Goal: Information Seeking & Learning: Find specific fact

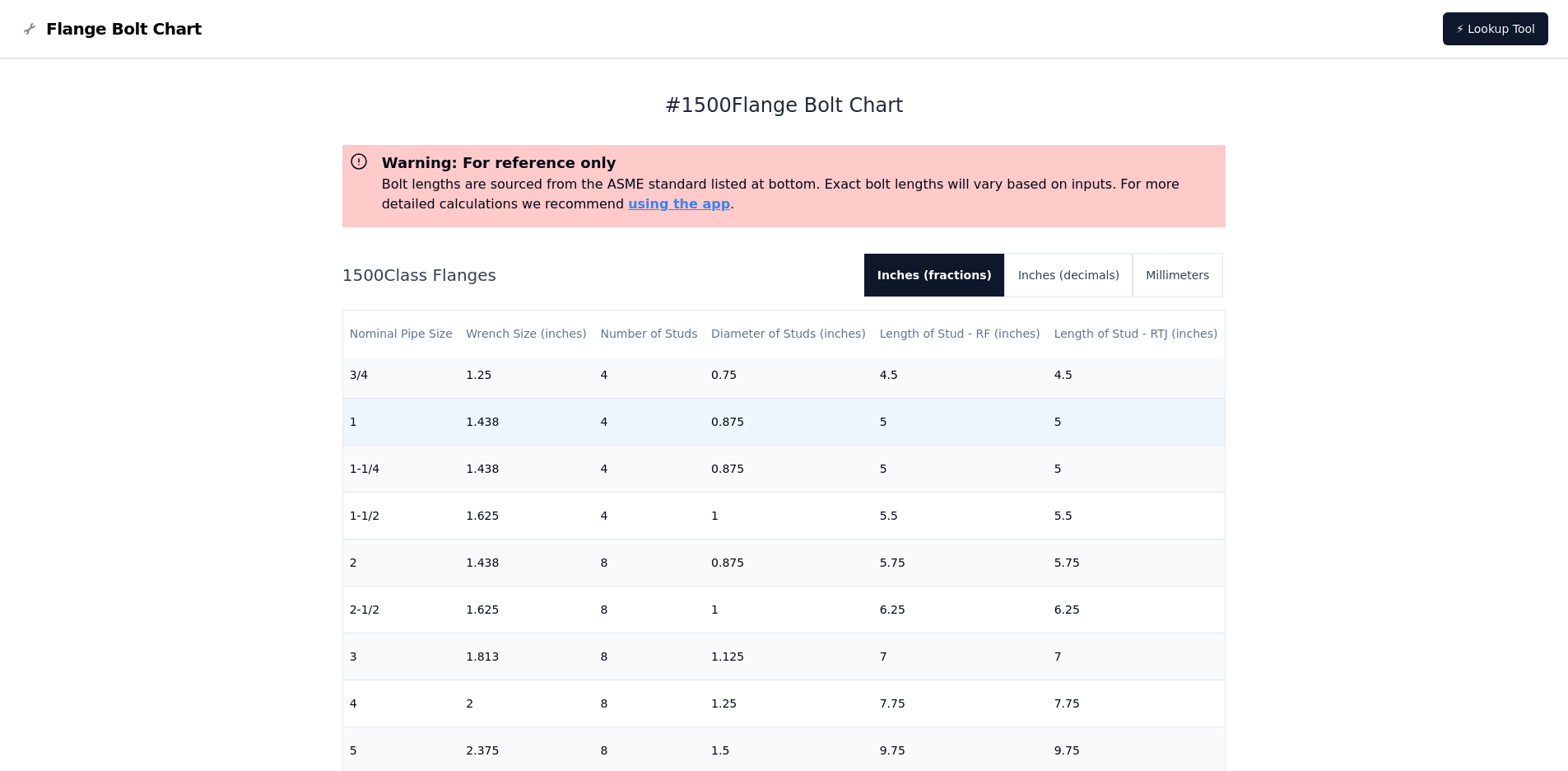
scroll to position [82, 0]
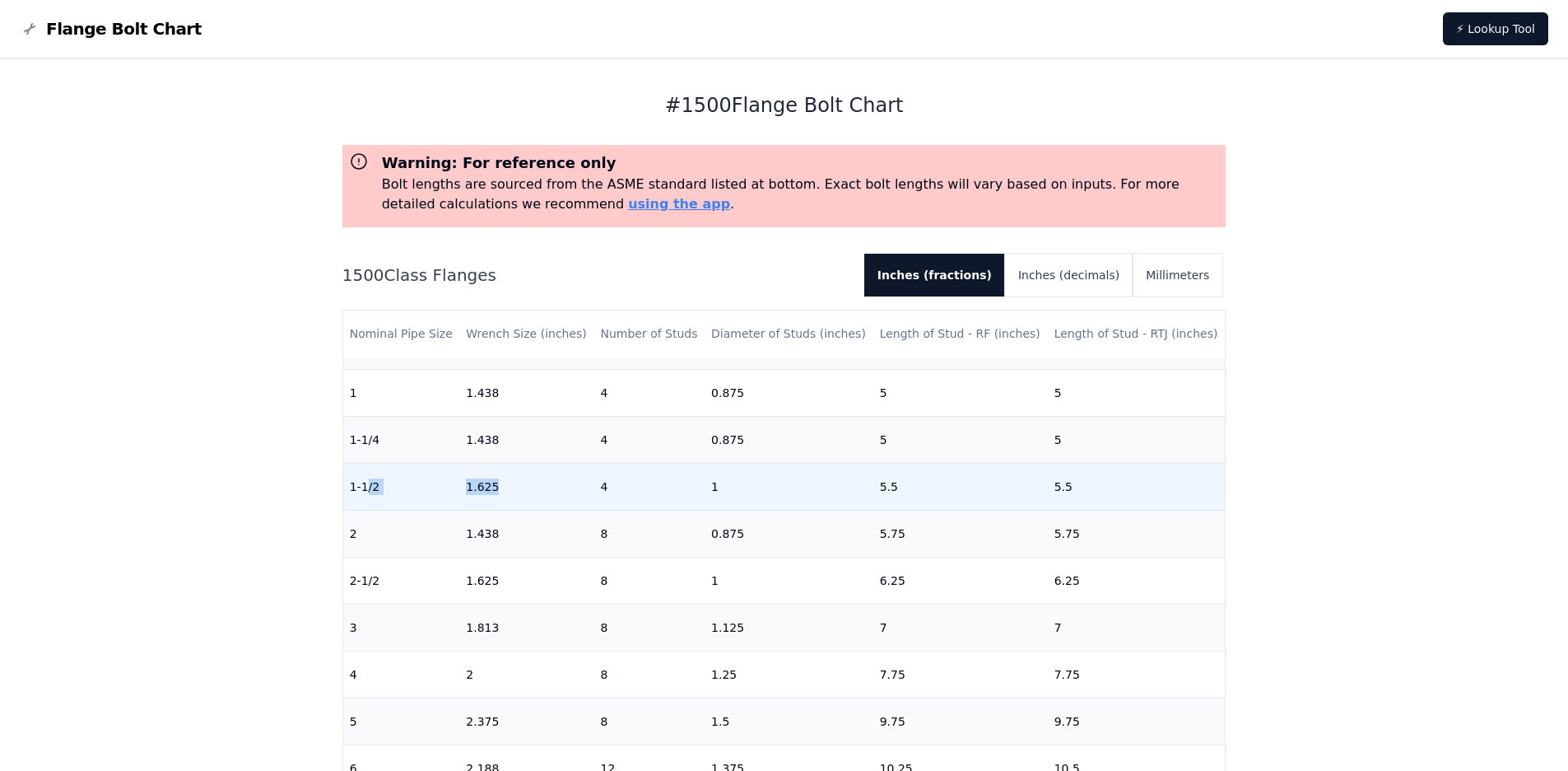
drag, startPoint x: 367, startPoint y: 480, endPoint x: 550, endPoint y: 485, distance: 183.1
click at [550, 485] on tr "1-1/2 1.625 4 1 5.5 5.5" at bounding box center [784, 487] width 883 height 47
click at [550, 485] on td "1.625" at bounding box center [526, 487] width 134 height 47
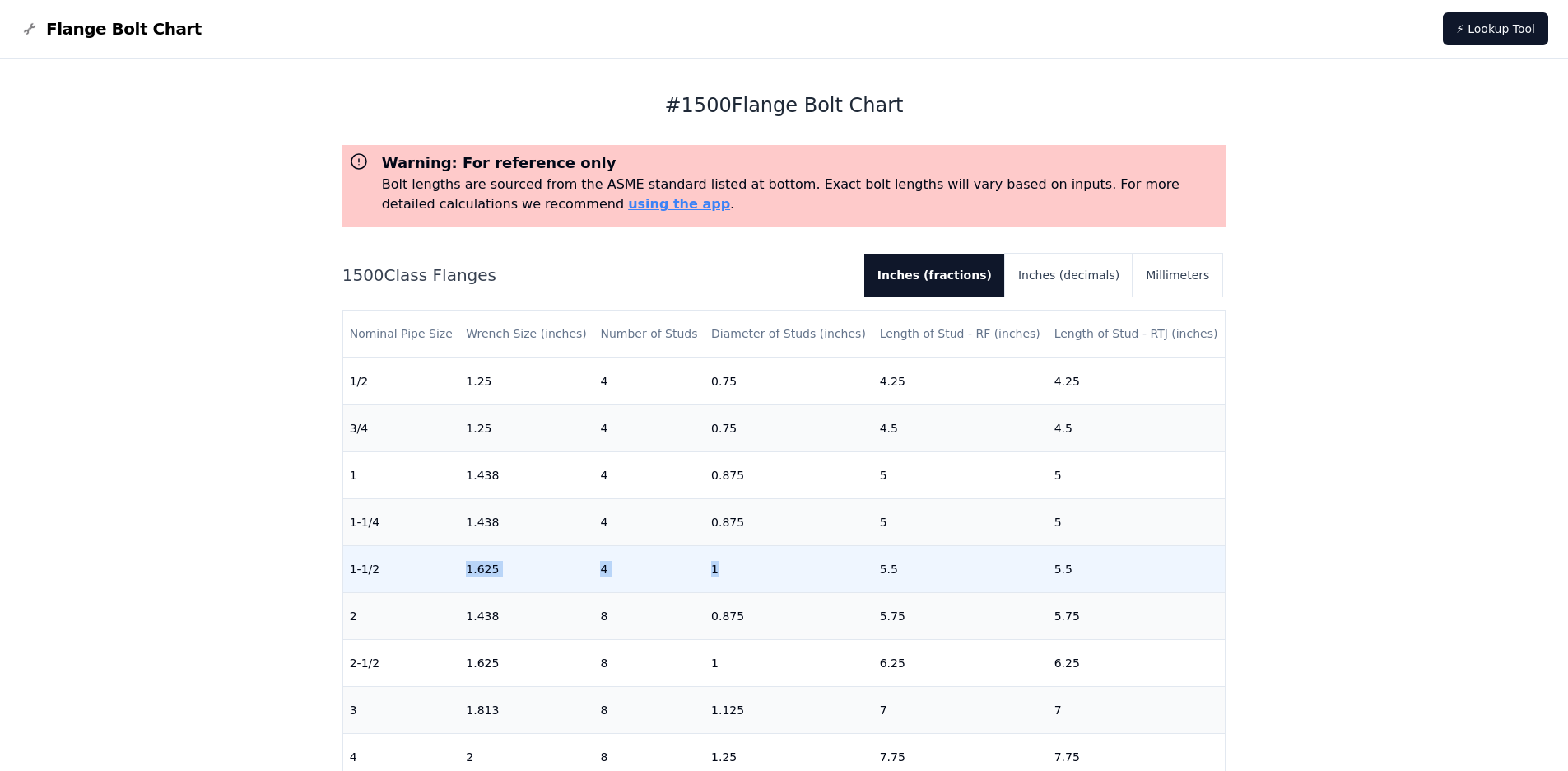
drag, startPoint x: 454, startPoint y: 572, endPoint x: 769, endPoint y: 571, distance: 315.0
click at [769, 571] on tr "1-1/2 1.625 4 1 5.5 5.5" at bounding box center [784, 569] width 883 height 47
click at [769, 571] on td "1" at bounding box center [788, 569] width 169 height 47
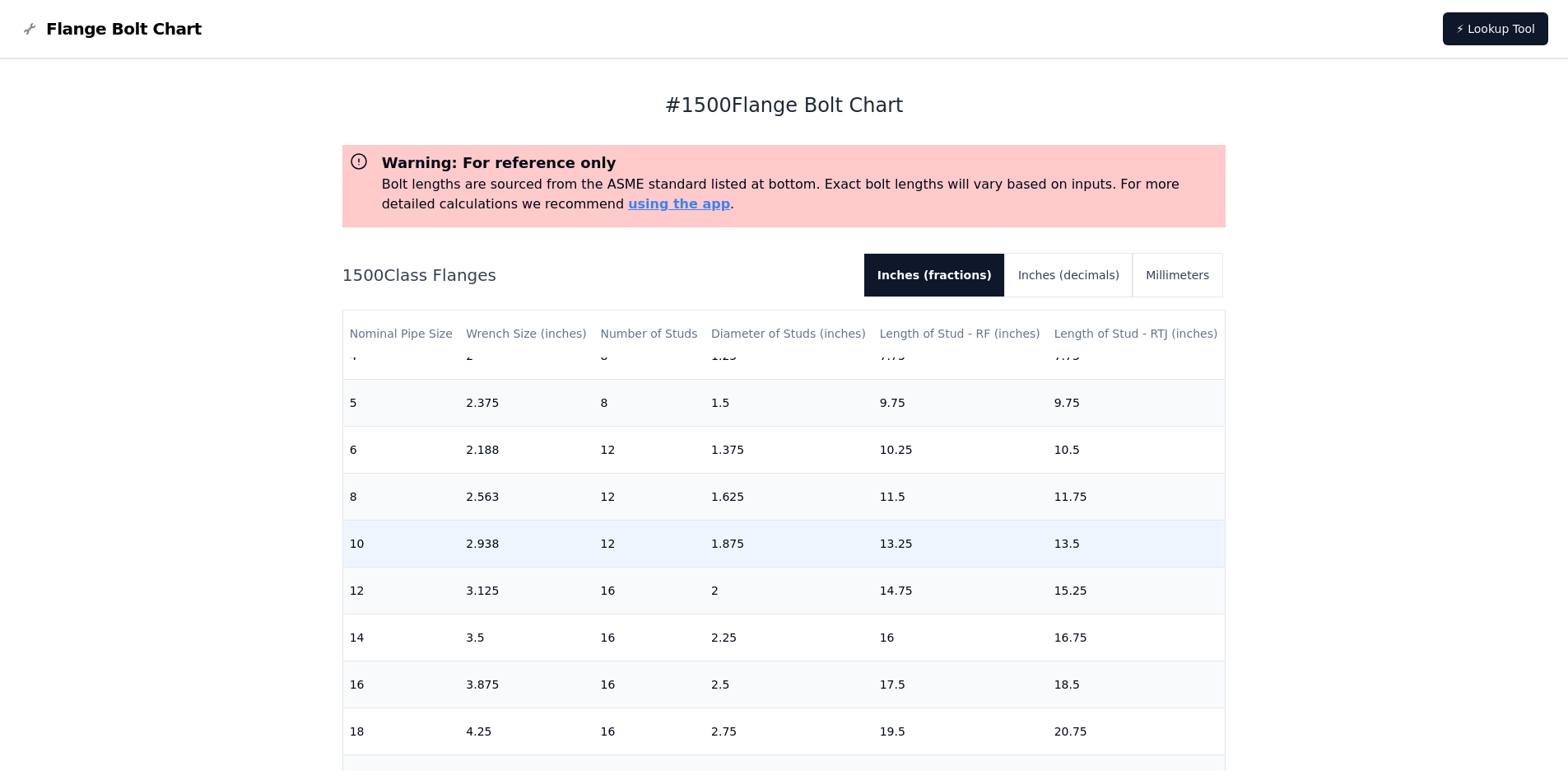
scroll to position [414, 0]
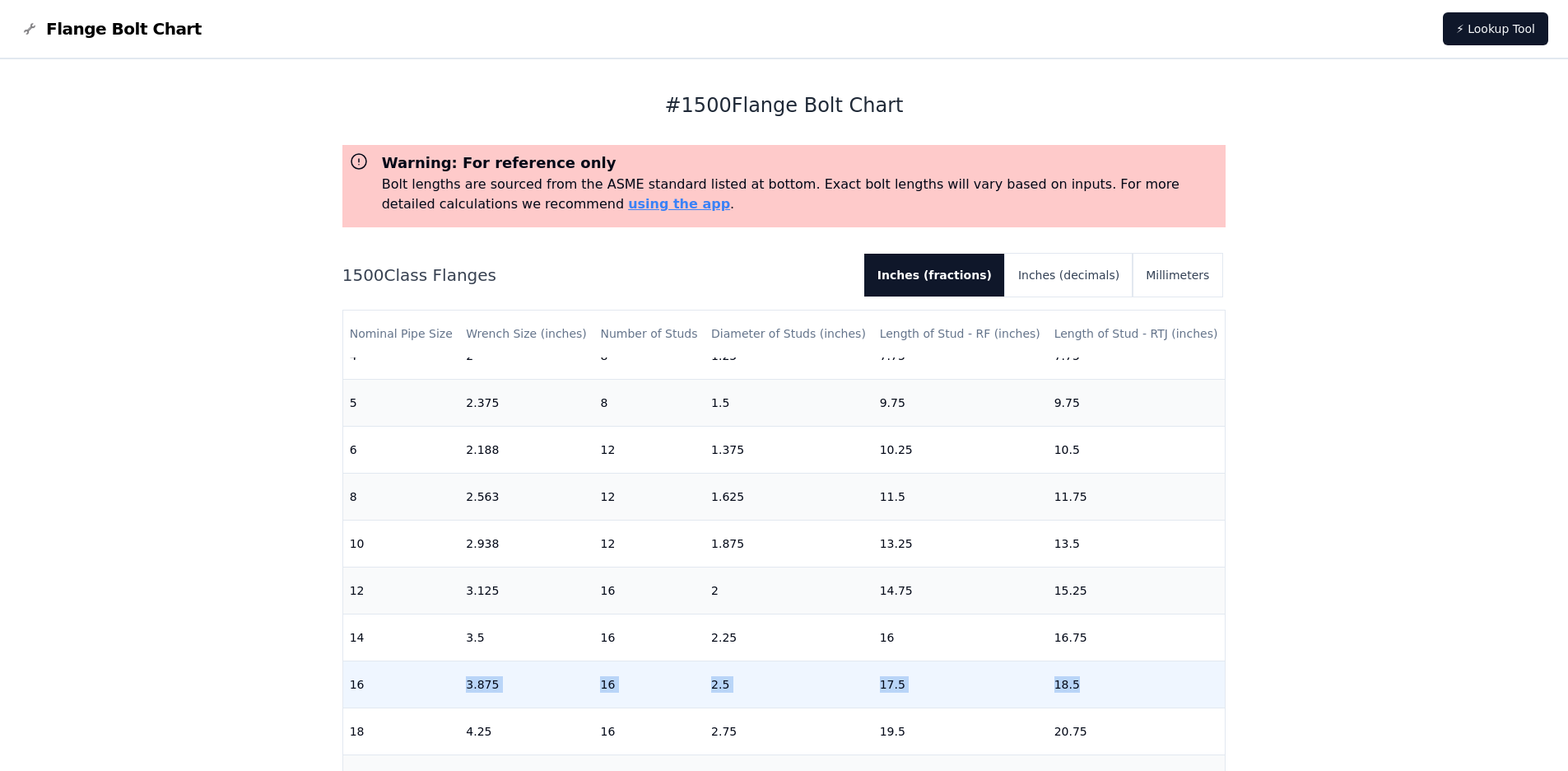
drag, startPoint x: 417, startPoint y: 669, endPoint x: 1173, endPoint y: 669, distance: 756.0
click at [1173, 669] on tr "16 3.875 16 2.5 17.5 18.5" at bounding box center [784, 684] width 883 height 47
click at [1103, 670] on td "18.5" at bounding box center [1136, 684] width 178 height 47
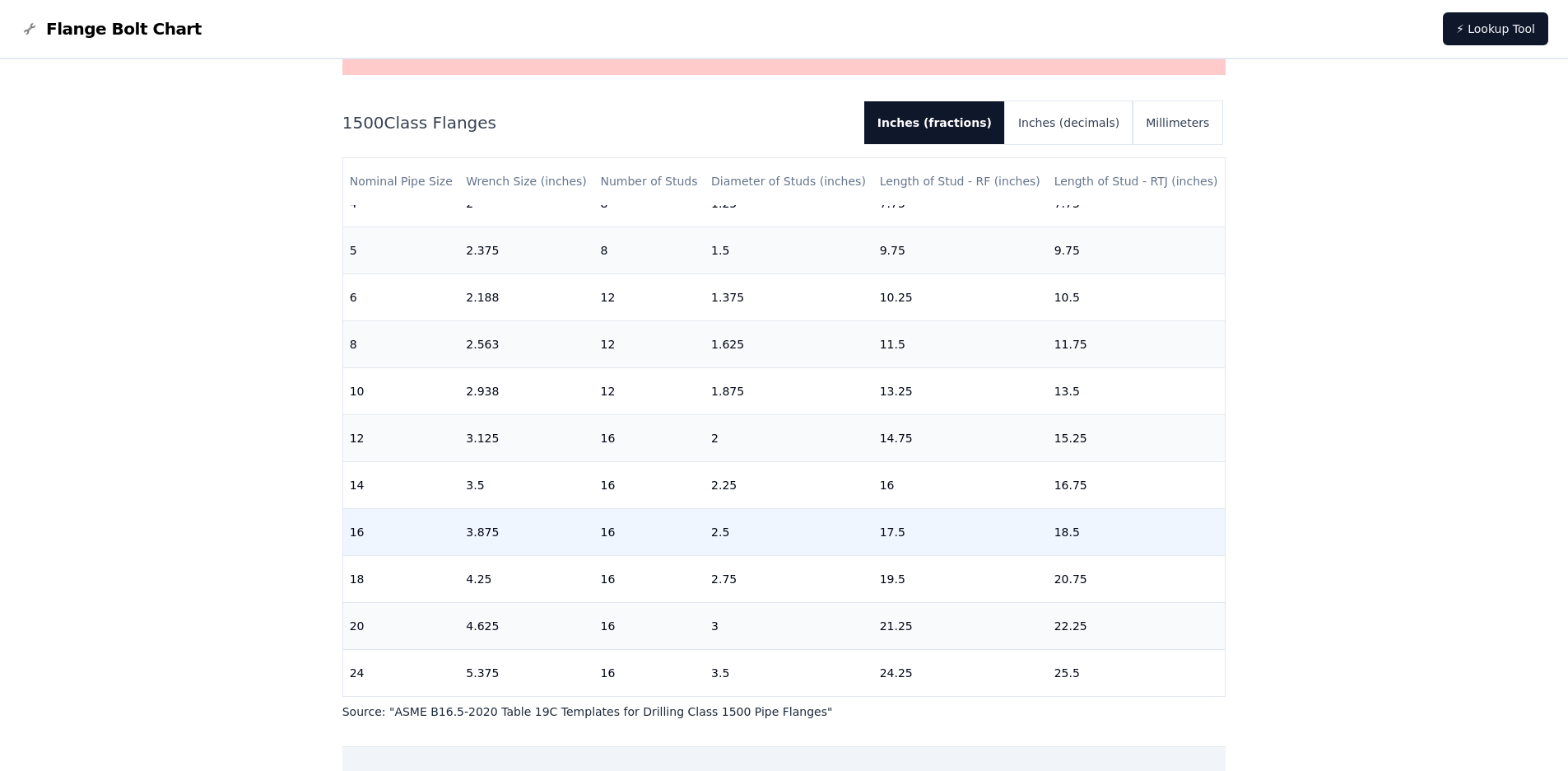
scroll to position [165, 0]
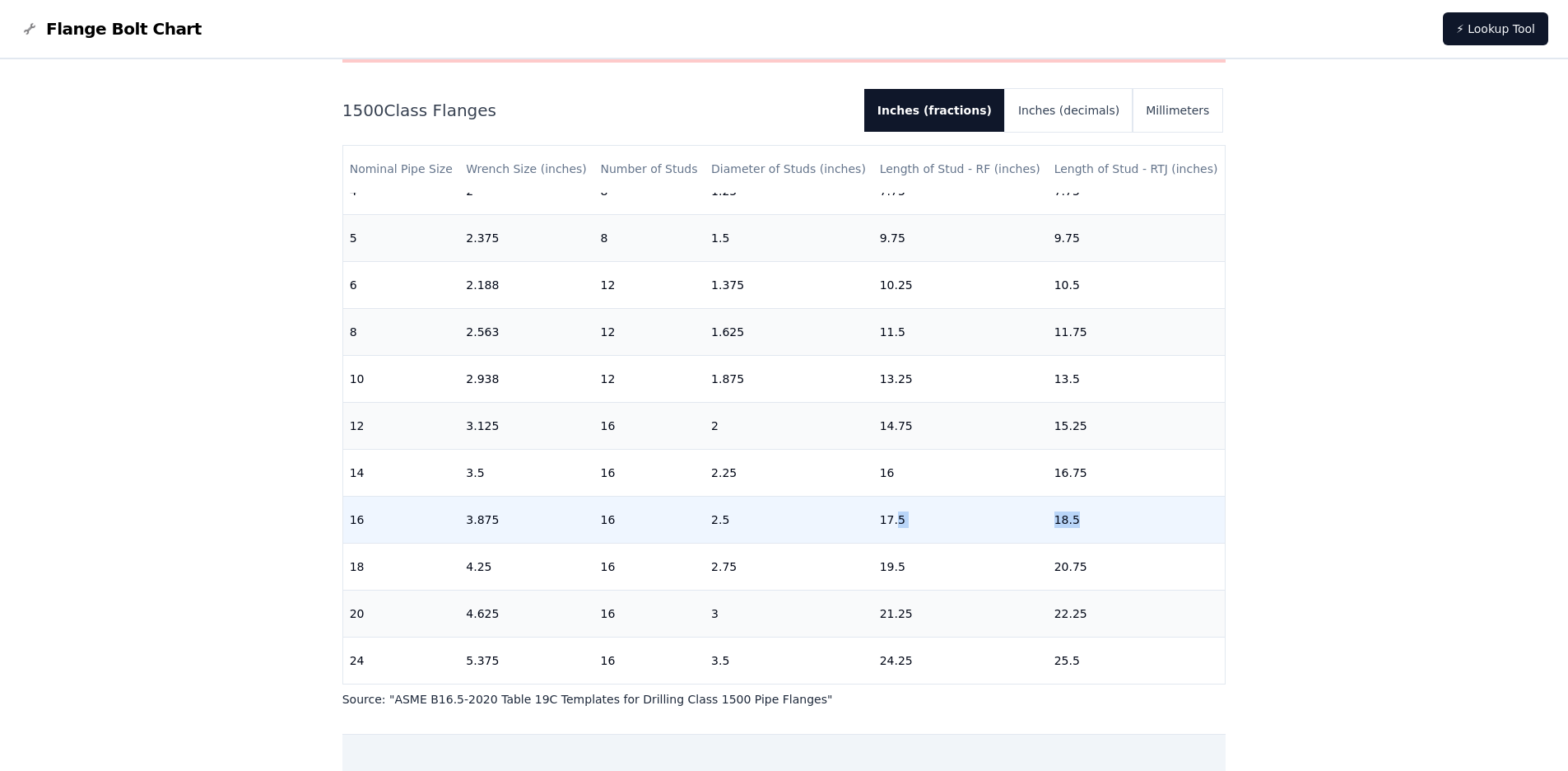
drag, startPoint x: 1040, startPoint y: 507, endPoint x: 886, endPoint y: 507, distance: 154.0
click at [886, 507] on tr "16 3.875 16 2.5 17.5 18.5" at bounding box center [784, 519] width 883 height 47
click at [884, 508] on td "17.5" at bounding box center [961, 519] width 175 height 47
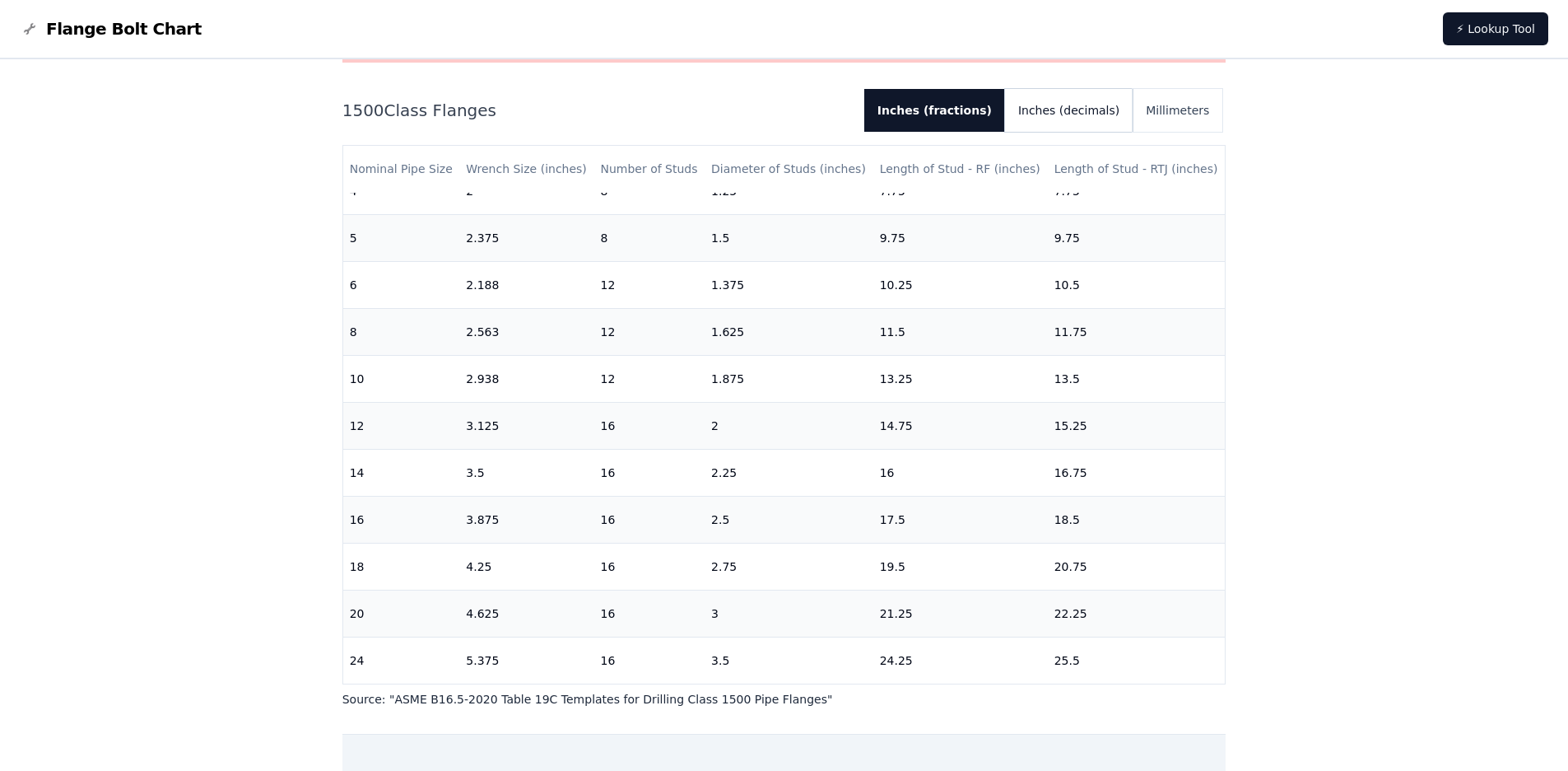
click at [1075, 103] on button "Inches (decimals)" at bounding box center [1069, 110] width 128 height 43
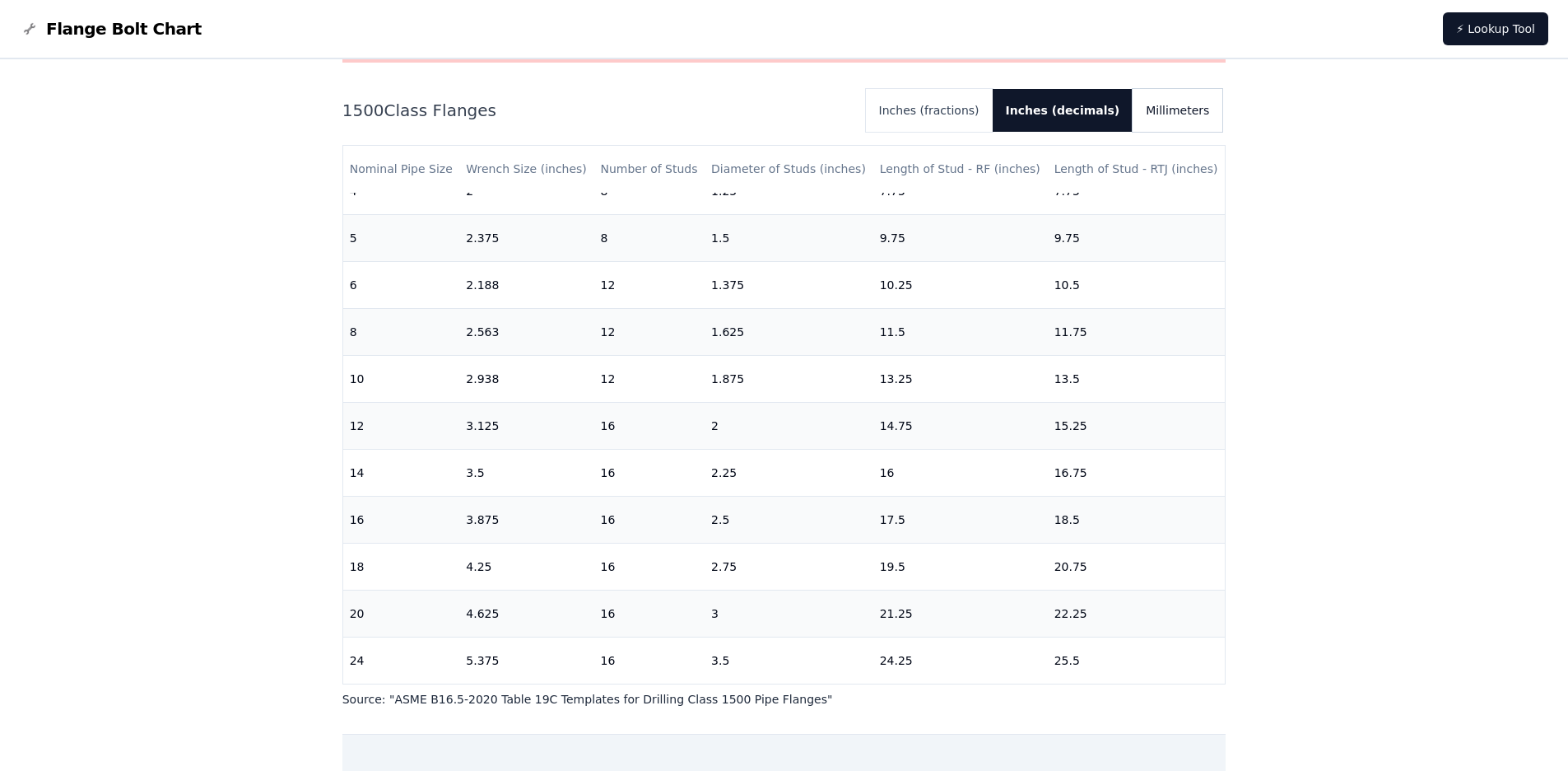
click at [1186, 113] on button "Millimeters" at bounding box center [1177, 110] width 89 height 43
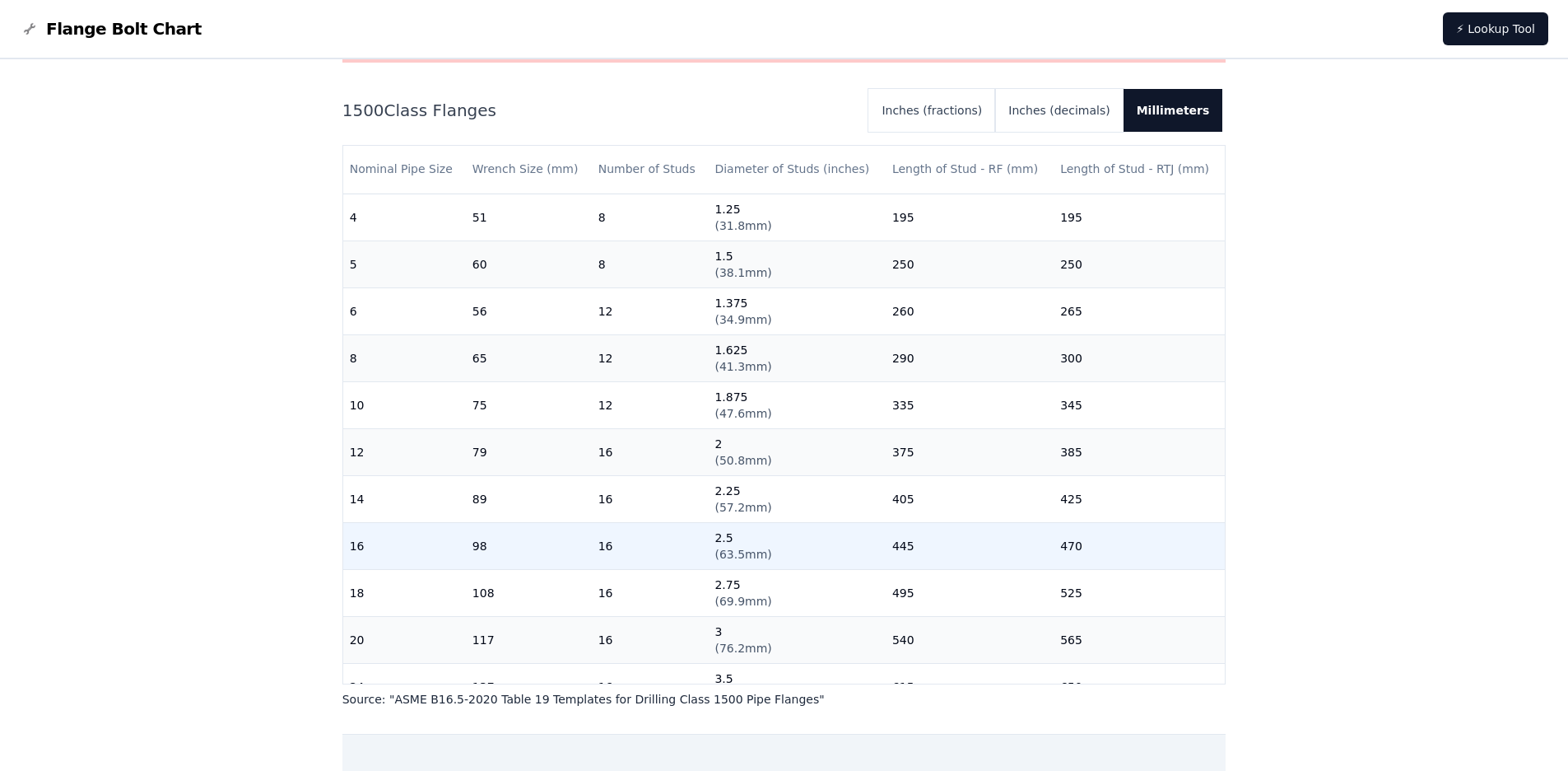
scroll to position [414, 0]
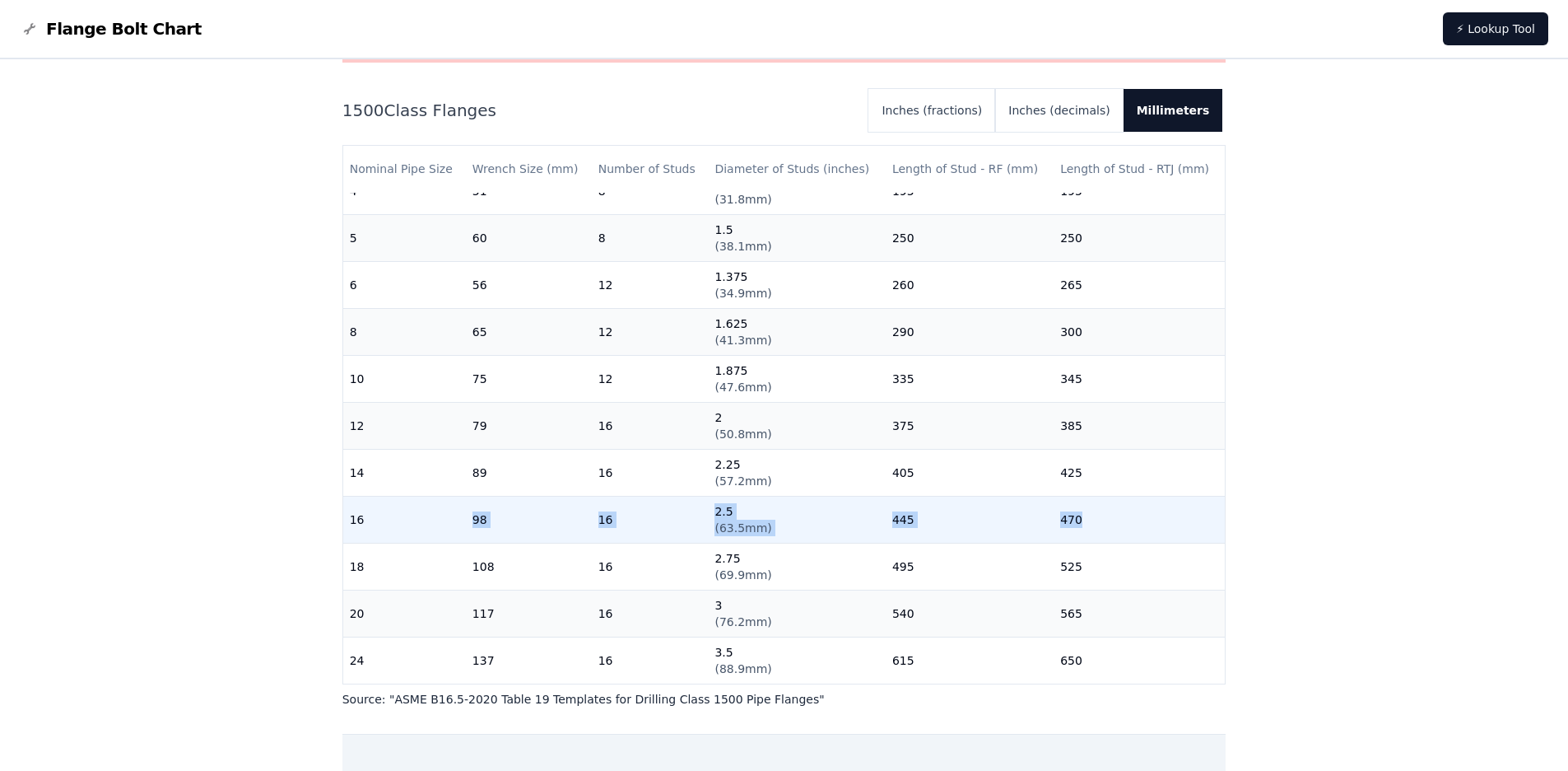
drag, startPoint x: 390, startPoint y: 514, endPoint x: 1121, endPoint y: 507, distance: 731.0
click at [1121, 507] on tr "16 98 16 2.5 ( 63.5mm ) 445 470" at bounding box center [784, 519] width 883 height 47
click at [1121, 507] on td "470" at bounding box center [1140, 519] width 171 height 47
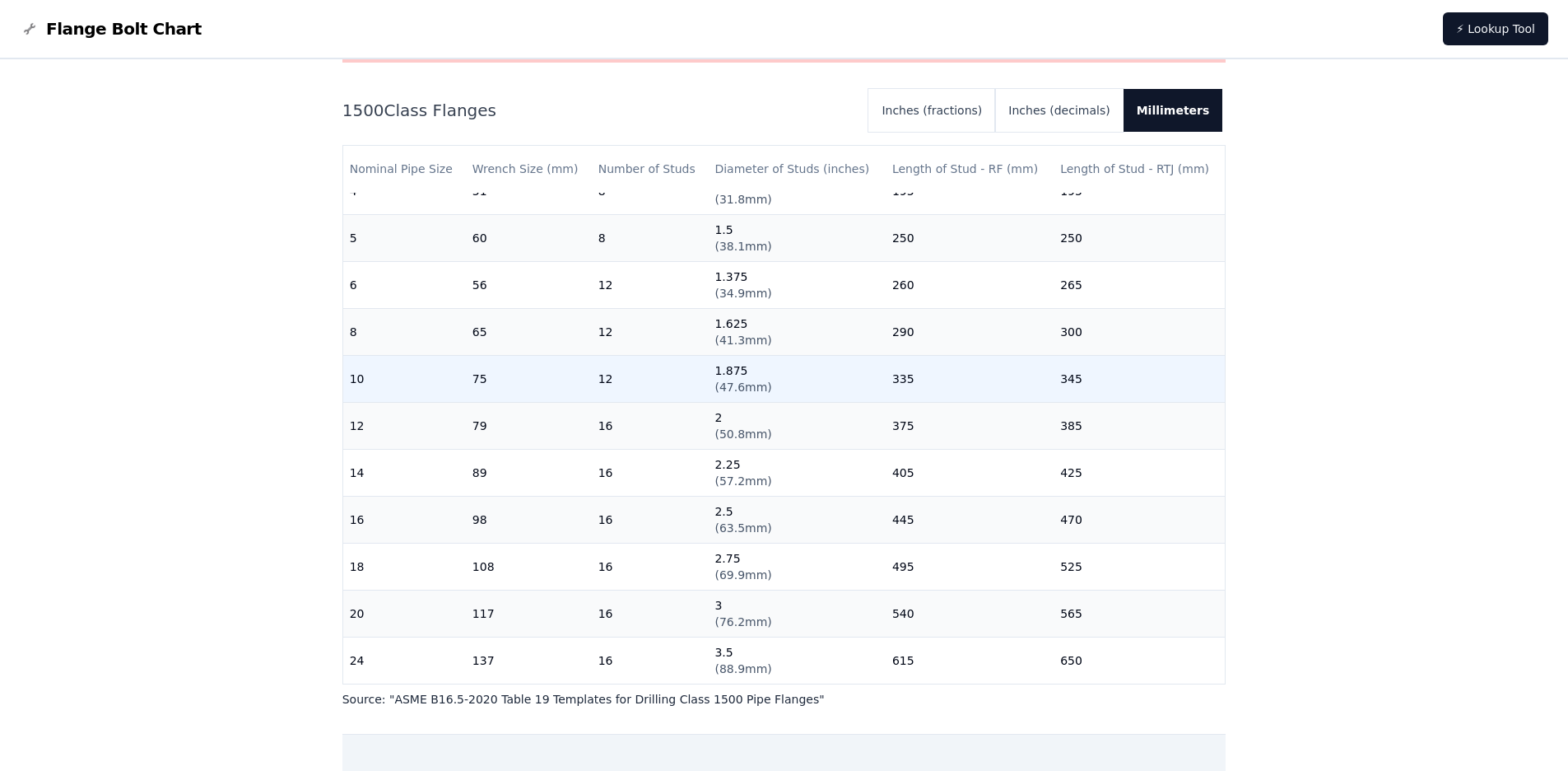
scroll to position [414, 0]
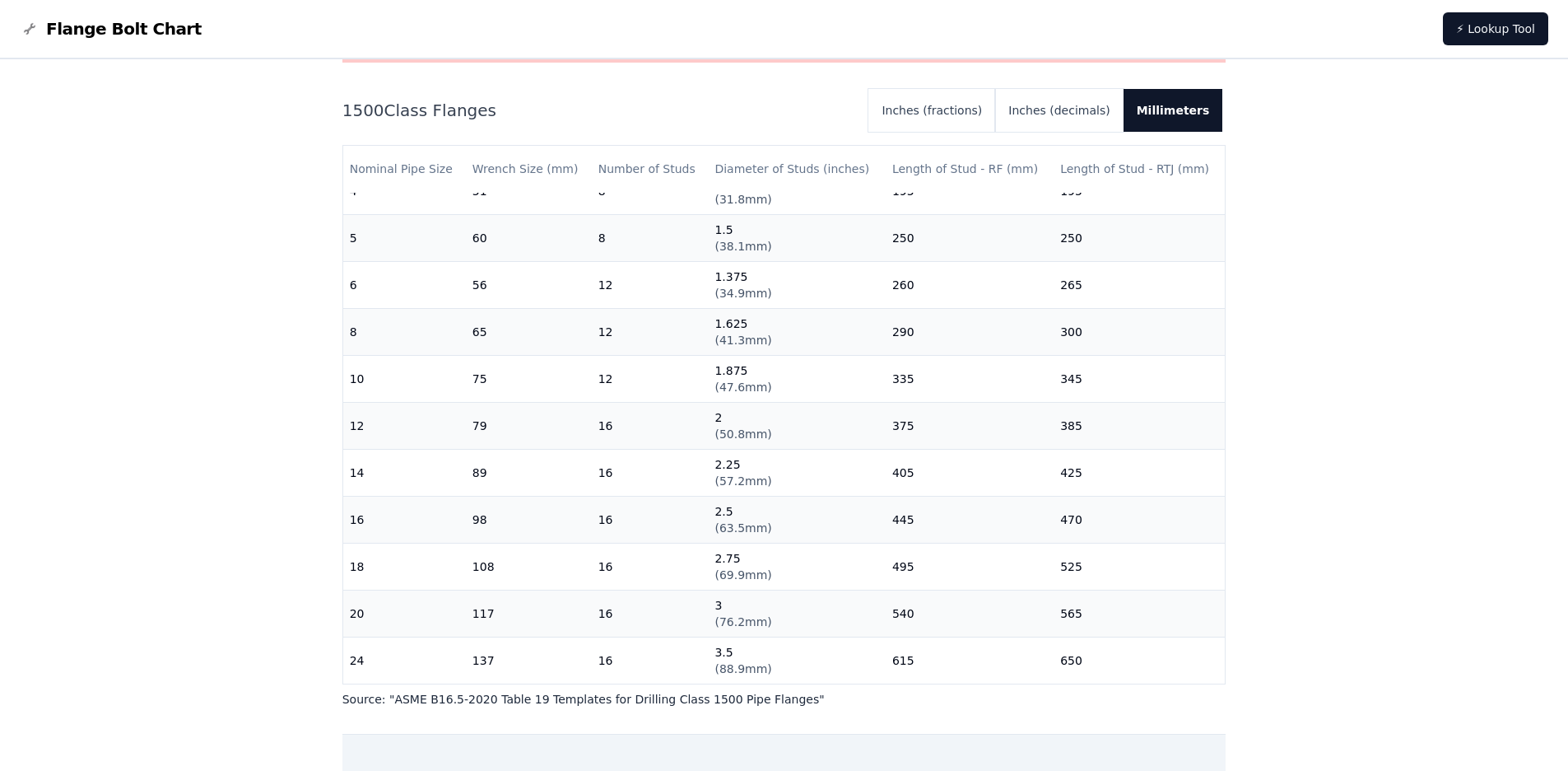
click at [428, 81] on div "Warning: For reference only Bolt lengths are sourced from the ASME standard lis…" at bounding box center [784, 344] width 884 height 727
click at [191, 200] on div "# 1500 Flange Bolt Chart Warning: For reference only Bolt lengths are sourced f…" at bounding box center [784, 502] width 1568 height 1216
click at [229, 265] on div "# 1500 Flange Bolt Chart Warning: For reference only Bolt lengths are sourced f…" at bounding box center [784, 502] width 1568 height 1216
